Goal: Information Seeking & Learning: Learn about a topic

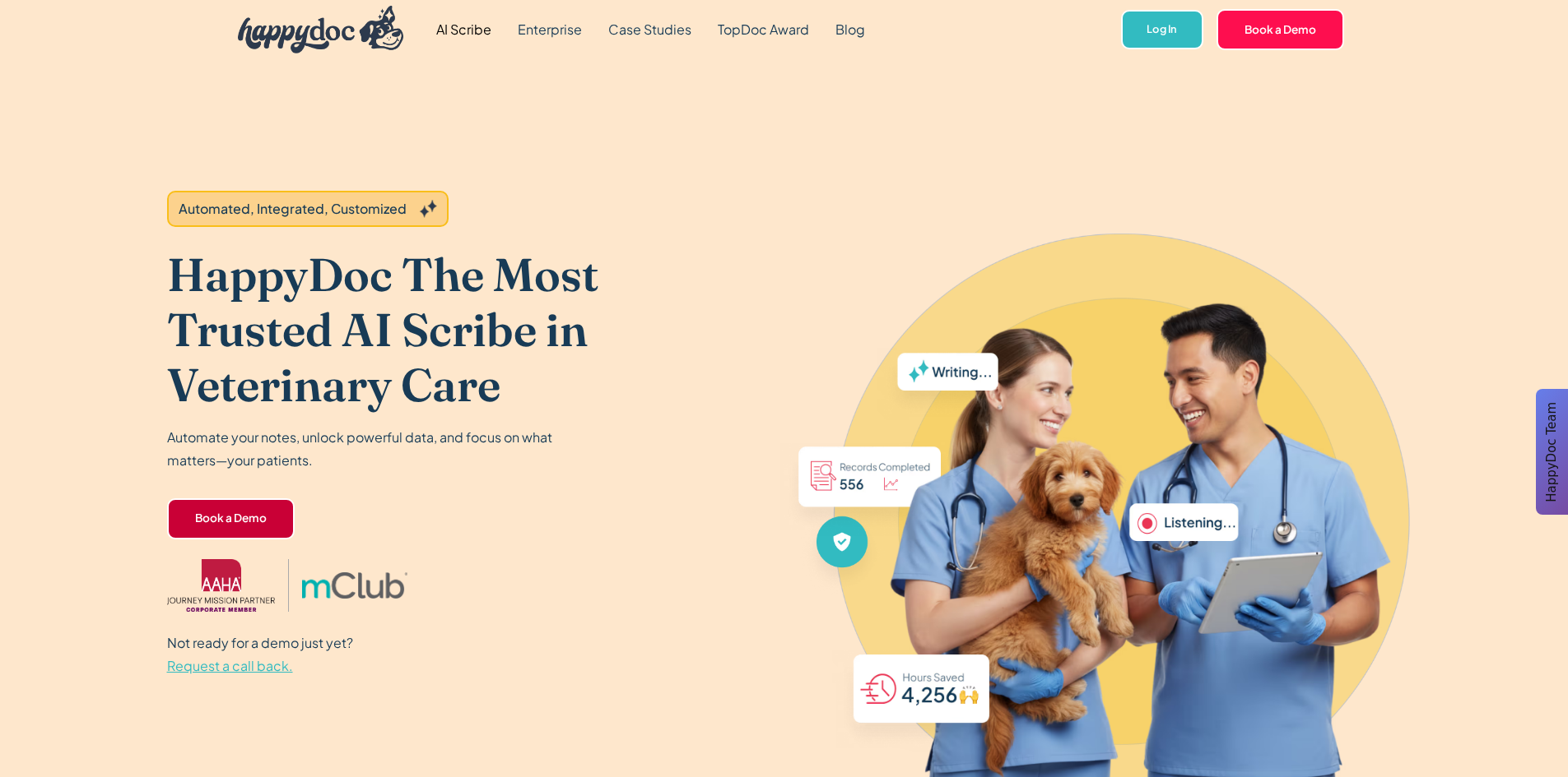
click at [246, 509] on link "Book a Demo" at bounding box center [230, 519] width 127 height 41
click at [249, 535] on link "Book a Demo" at bounding box center [230, 519] width 127 height 41
click at [264, 515] on link "Book a Demo" at bounding box center [230, 519] width 127 height 41
click at [1226, 83] on div "Automated, Integrated, Customized HappyDoc The Most Trusted AI Scribe in Veteri…" at bounding box center [784, 434] width 1235 height 750
click at [1286, 44] on link "Book a Demo" at bounding box center [1280, 29] width 127 height 41
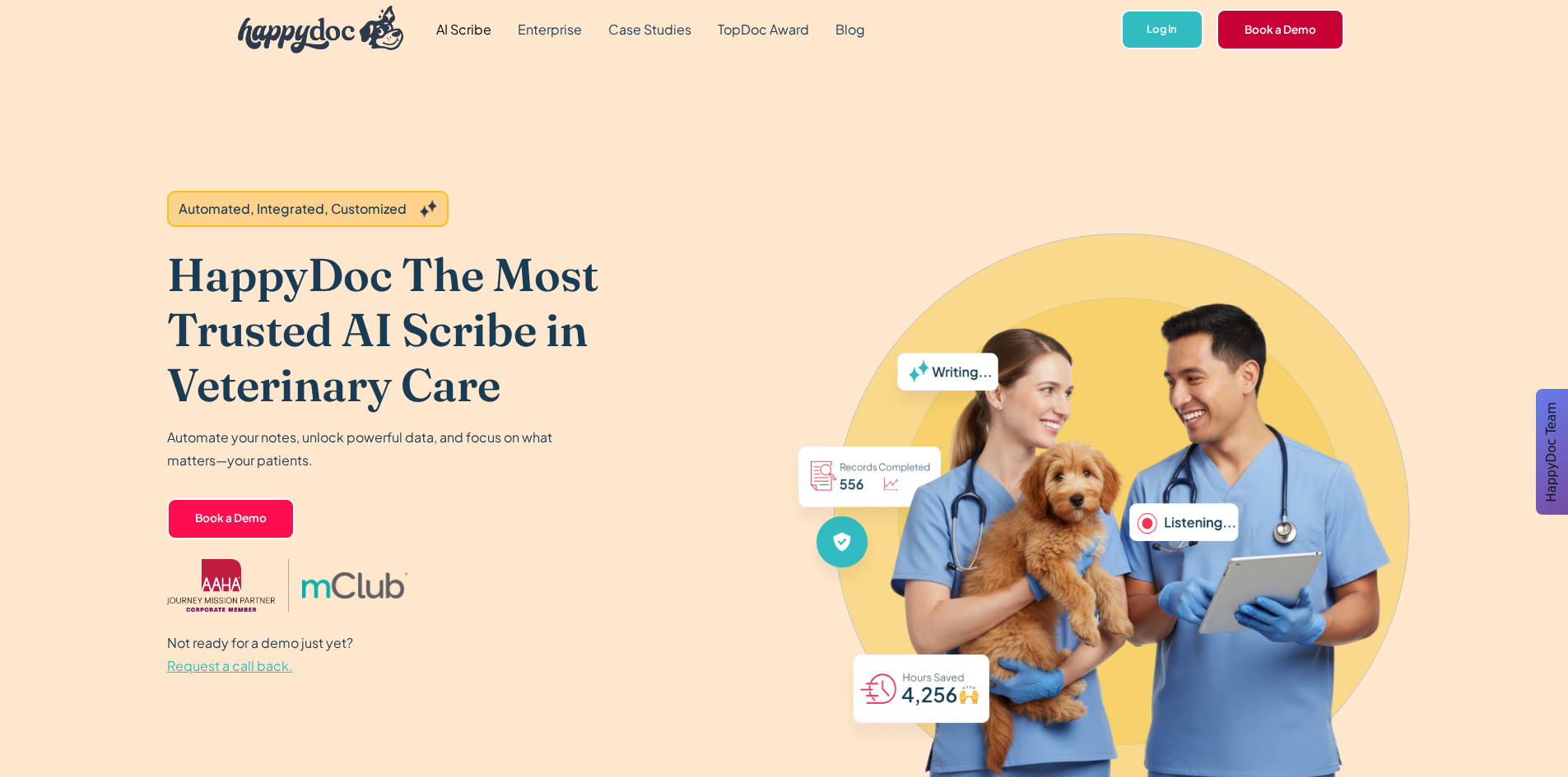
click at [1288, 31] on link "Book a Demo" at bounding box center [1280, 29] width 127 height 41
click at [558, 84] on div "Automated, Integrated, Customized HappyDoc The Most Trusted AI Scribe in Veteri…" at bounding box center [444, 434] width 556 height 750
click at [463, 57] on link "AI Scribe" at bounding box center [463, 30] width 81 height 59
click at [1245, 31] on link "Book a Demo" at bounding box center [1280, 29] width 127 height 41
click at [1245, 26] on link "Book a Demo" at bounding box center [1280, 29] width 127 height 41
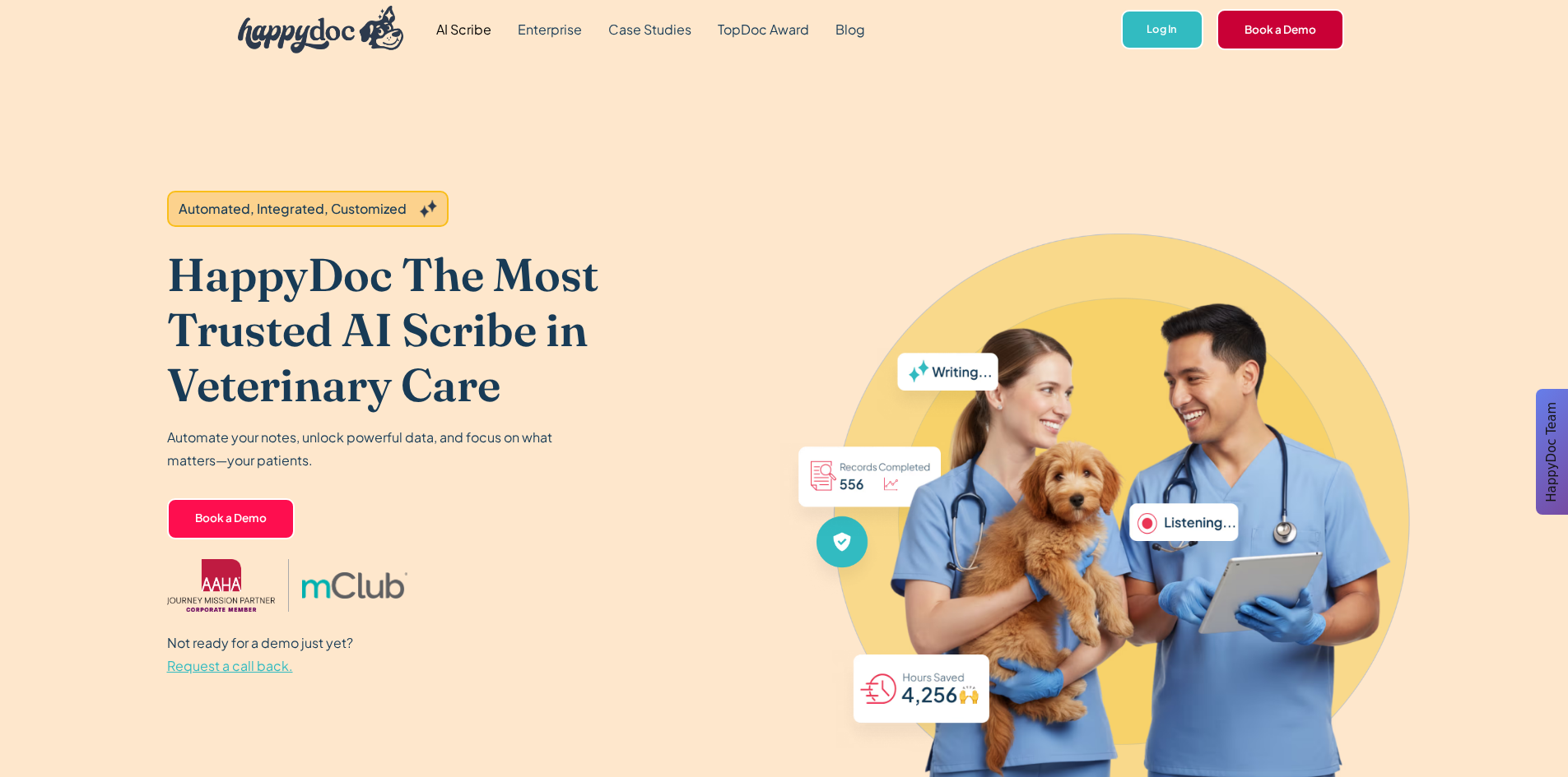
click at [1294, 28] on link "Book a Demo" at bounding box center [1280, 29] width 127 height 41
click at [230, 508] on link "Book a Demo" at bounding box center [230, 519] width 127 height 41
click at [369, 216] on div "Automated, Integrated, Customized" at bounding box center [292, 208] width 228 height 20
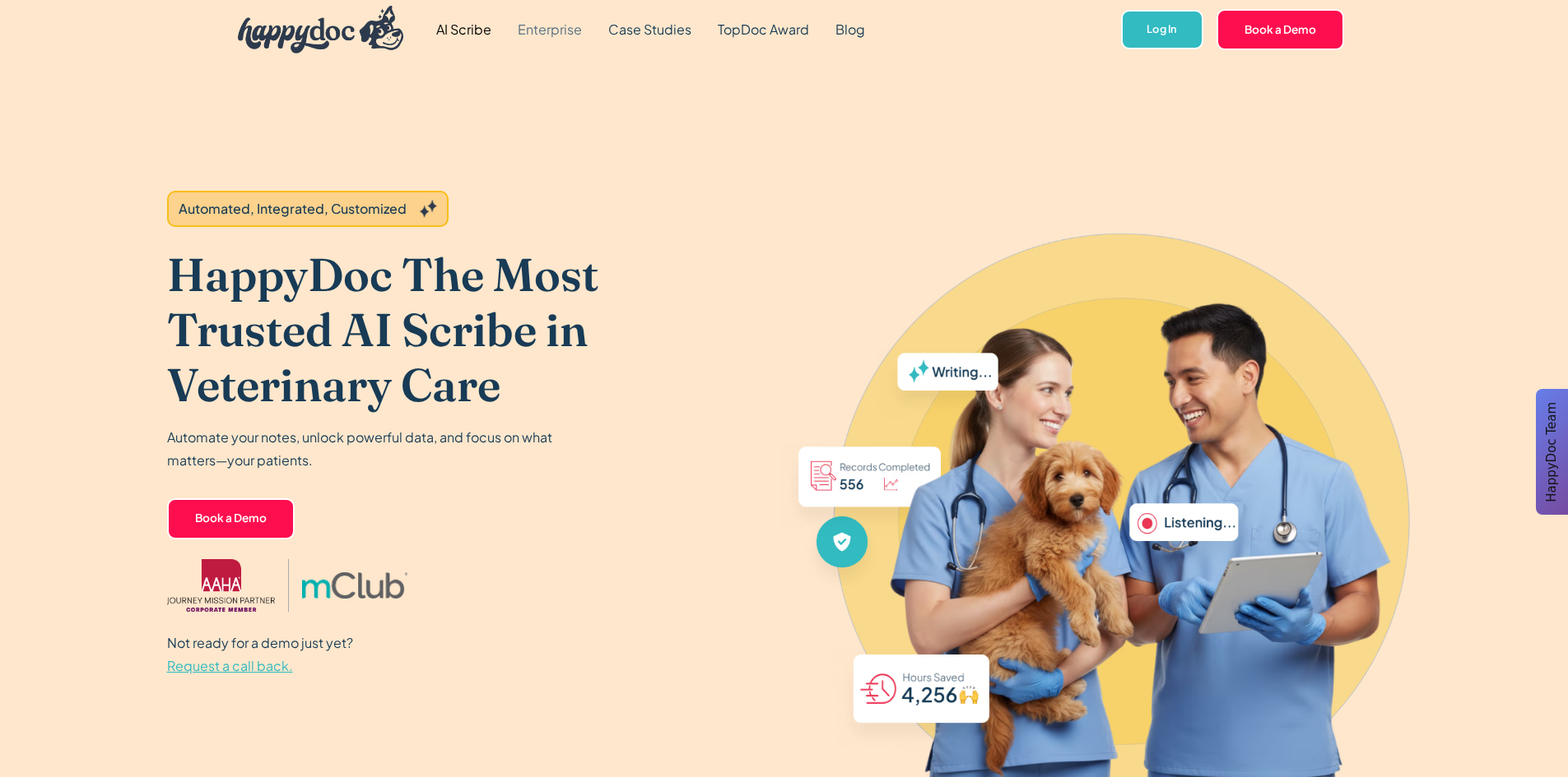
click at [551, 30] on link "Enterprise" at bounding box center [550, 30] width 91 height 59
